Goal: Task Accomplishment & Management: Complete application form

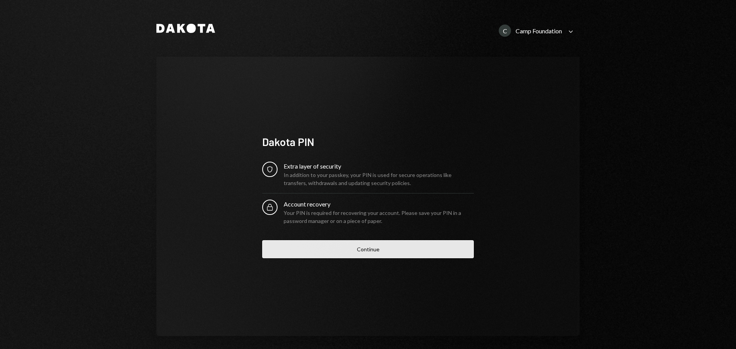
click at [376, 254] on button "Continue" at bounding box center [368, 250] width 212 height 18
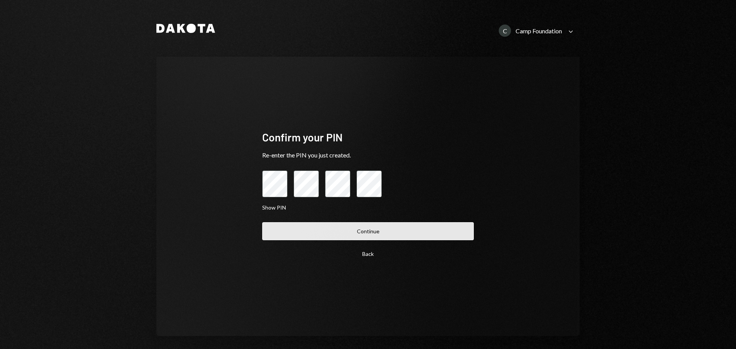
click at [354, 232] on button "Continue" at bounding box center [368, 231] width 212 height 18
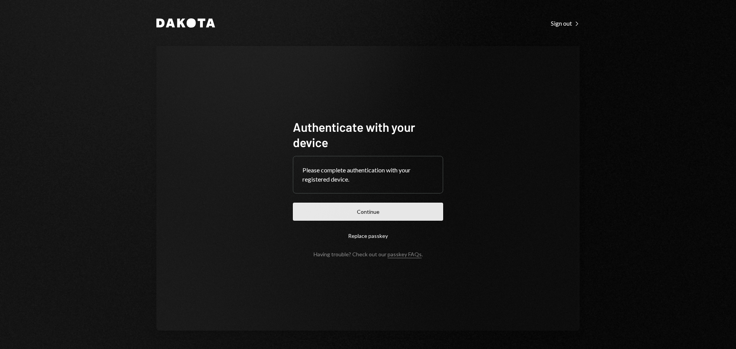
click at [376, 214] on button "Continue" at bounding box center [368, 212] width 150 height 18
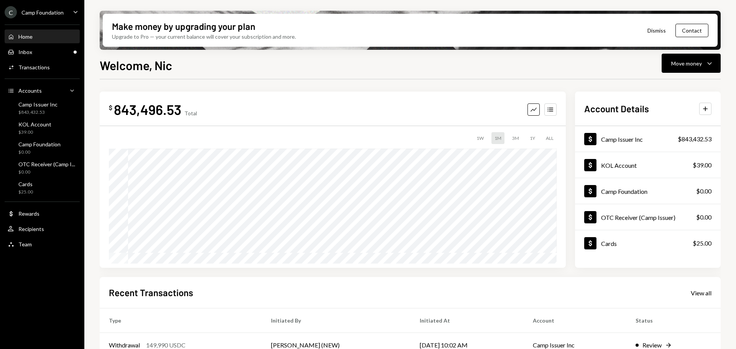
click at [76, 15] on icon "Caret Down" at bounding box center [75, 12] width 8 height 8
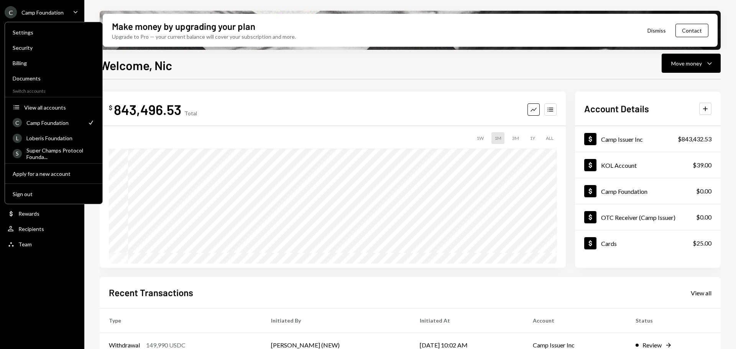
click at [59, 277] on div "C Camp Foundation Caret Down Home Home Inbox Inbox Activities Transactions Acco…" at bounding box center [42, 174] width 84 height 349
